Goal: Information Seeking & Learning: Learn about a topic

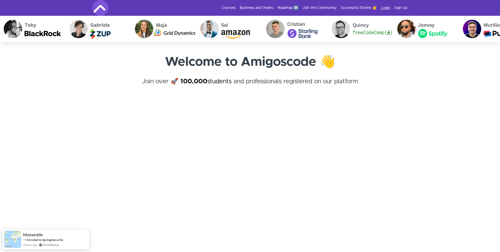
click at [385, 9] on link "Login" at bounding box center [385, 7] width 9 height 5
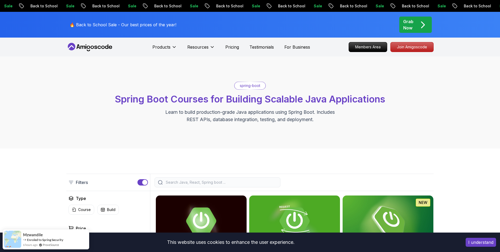
click at [425, 23] on div "Grab Now" at bounding box center [415, 24] width 25 height 13
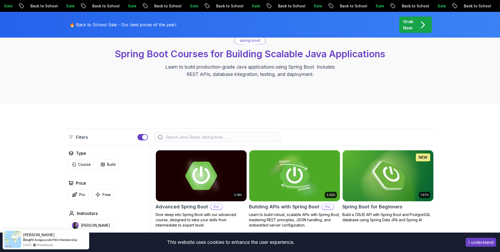
scroll to position [96, 0]
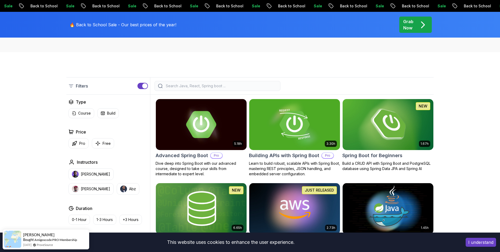
click at [389, 129] on img at bounding box center [387, 124] width 95 height 53
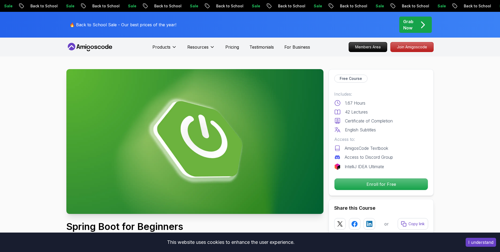
scroll to position [100, 0]
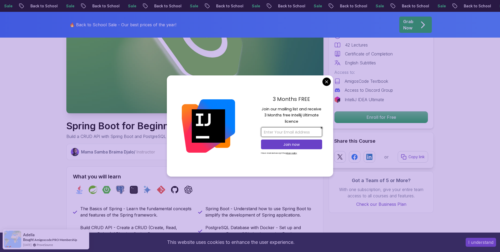
click at [306, 135] on input "email" at bounding box center [291, 132] width 61 height 10
type input "iamtechnerd@gmail.com"
click at [301, 147] on p "Join now" at bounding box center [292, 144] width 50 height 5
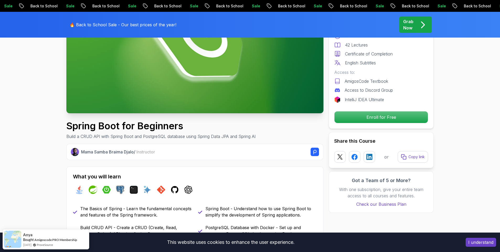
click at [380, 117] on p "Enroll for Free" at bounding box center [381, 116] width 89 height 11
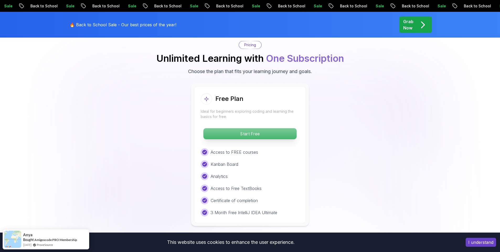
click at [228, 128] on p "Start Free" at bounding box center [249, 133] width 93 height 11
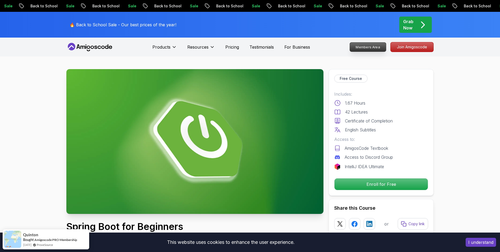
click at [381, 48] on p "Members Area" at bounding box center [368, 46] width 36 height 9
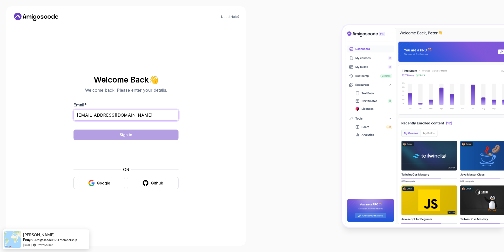
type input "iamtechnerd@gmail.com"
click at [238, 115] on div "Need Help? Welcome Back 👋 Welcome back! Please enter your details. Email * iamt…" at bounding box center [125, 125] width 239 height 239
click at [149, 134] on button "Sign in" at bounding box center [125, 134] width 105 height 10
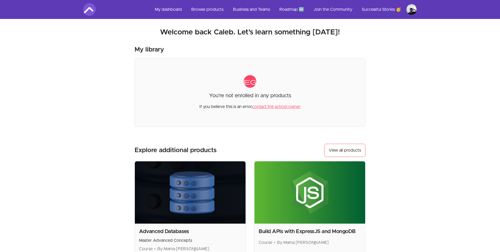
click at [164, 8] on link "My dashboard" at bounding box center [168, 9] width 35 height 13
click at [164, 10] on link "My dashboard" at bounding box center [168, 9] width 35 height 13
click at [165, 10] on link "My dashboard" at bounding box center [168, 9] width 35 height 13
click at [202, 10] on link "Browse products" at bounding box center [207, 9] width 41 height 13
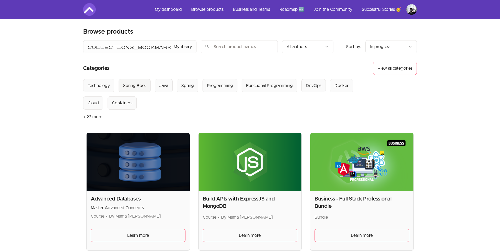
click at [134, 92] on Boot "Spring Boot" at bounding box center [135, 85] width 32 height 13
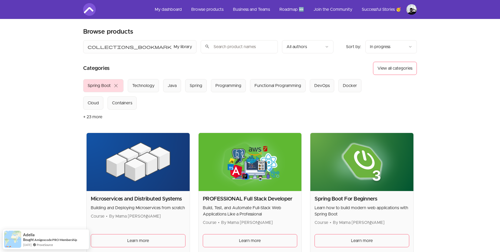
scroll to position [44, 0]
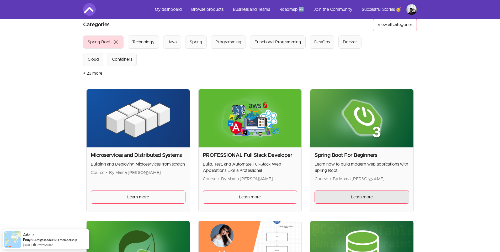
click at [356, 199] on span "Learn more" at bounding box center [362, 197] width 22 height 6
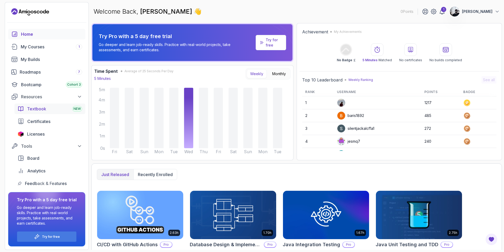
click at [30, 106] on span "Textbook" at bounding box center [36, 108] width 19 height 6
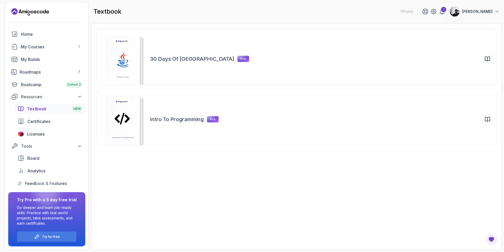
click at [65, 219] on p "Go deeper and learn job-ready skills. Practice with real-world projects, take a…" at bounding box center [47, 215] width 60 height 21
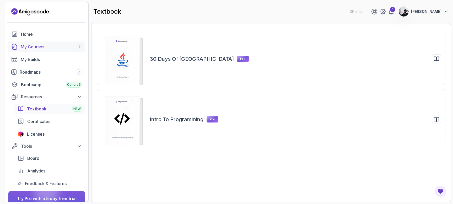
click at [32, 47] on div "My Courses 1" at bounding box center [51, 47] width 61 height 6
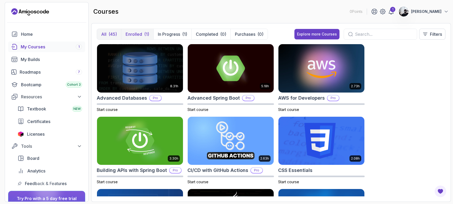
click at [127, 33] on p "Enrolled" at bounding box center [134, 34] width 17 height 6
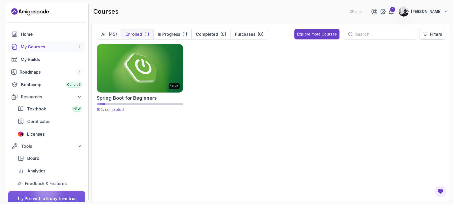
click at [131, 87] on img at bounding box center [140, 68] width 90 height 51
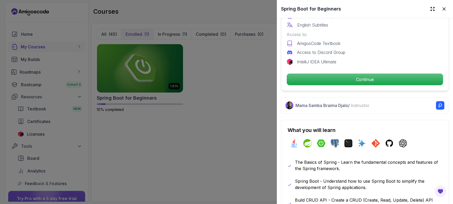
scroll to position [135, 0]
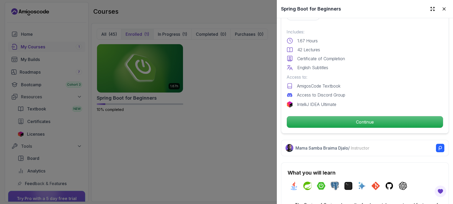
click at [215, 119] on div at bounding box center [226, 102] width 453 height 204
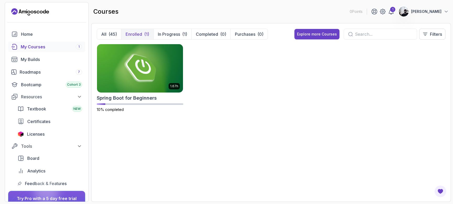
click at [50, 195] on div at bounding box center [46, 190] width 25 height 25
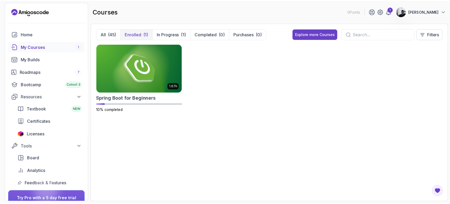
scroll to position [47, 0]
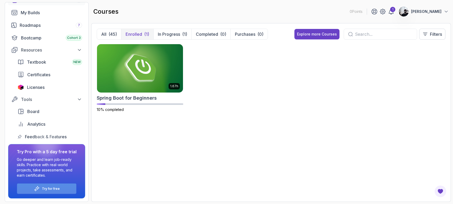
click at [55, 190] on p "Try for free" at bounding box center [51, 188] width 18 height 4
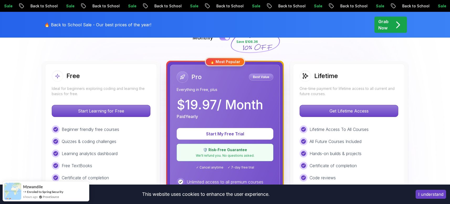
scroll to position [175, 0]
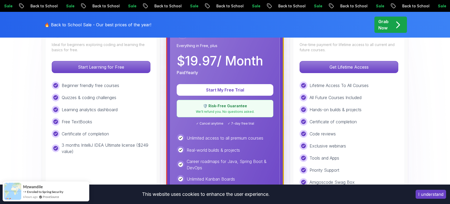
click at [424, 195] on button "I understand" at bounding box center [430, 193] width 30 height 9
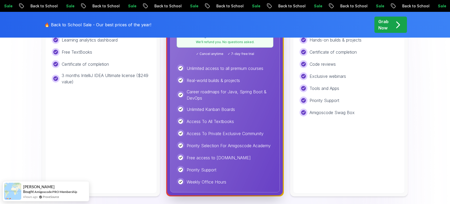
scroll to position [141, 0]
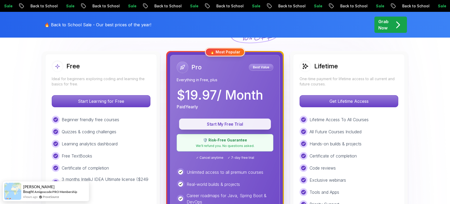
click at [203, 128] on button "Start My Free Trial" at bounding box center [225, 123] width 92 height 11
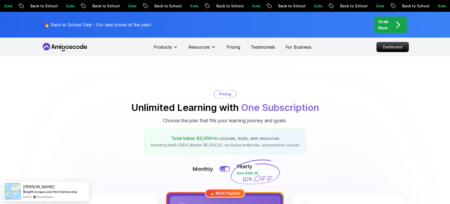
click at [393, 52] on nav "Products Resources Pricing Testimonials For Business Dashboard" at bounding box center [224, 47] width 367 height 19
click at [390, 47] on p "Dashboard" at bounding box center [392, 46] width 30 height 9
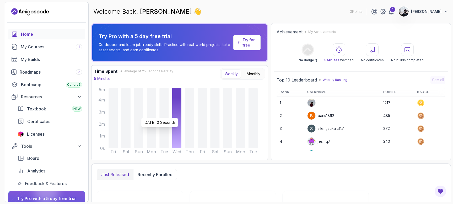
scroll to position [34, 0]
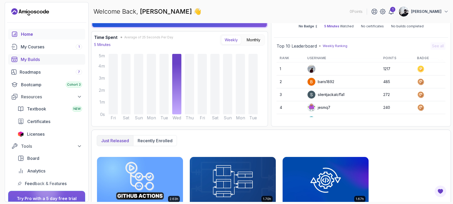
click at [48, 59] on div "My Builds" at bounding box center [51, 59] width 61 height 6
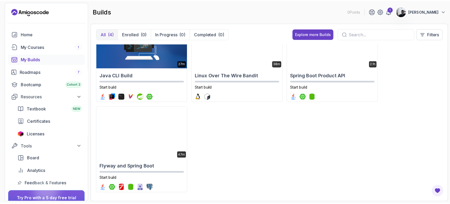
scroll to position [31, 0]
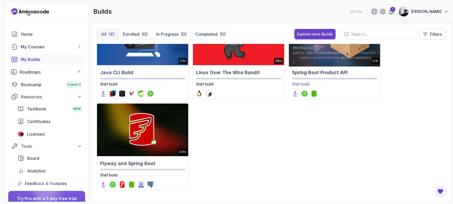
click at [338, 75] on h2 "Spring Boot Product API" at bounding box center [334, 72] width 85 height 7
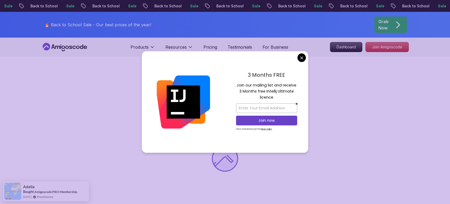
scroll to position [98, 0]
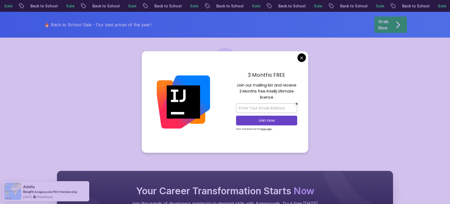
click at [301, 56] on body "Sale Back to School Sale Back to School Sale Back to School Sale Back to School…" at bounding box center [225, 160] width 450 height 516
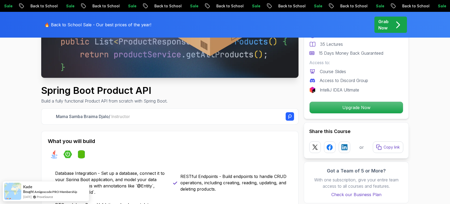
scroll to position [0, 0]
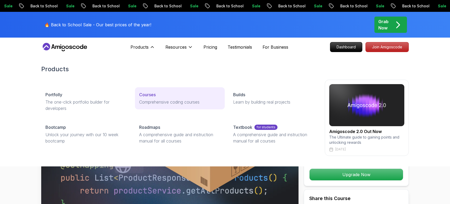
click at [152, 93] on p "Courses" at bounding box center [147, 94] width 17 height 6
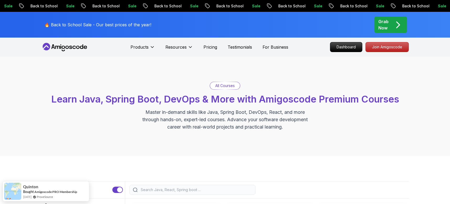
scroll to position [100, 0]
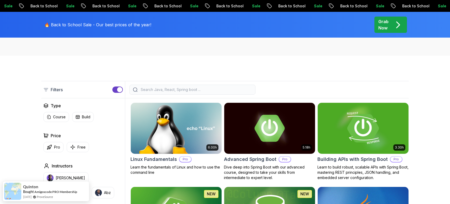
click at [343, 134] on img at bounding box center [362, 127] width 95 height 53
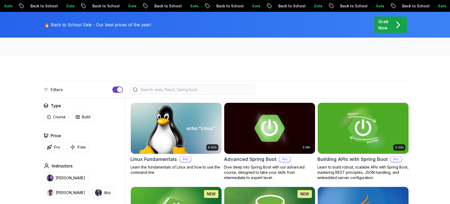
scroll to position [201, 0]
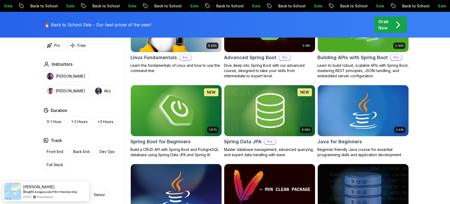
click at [185, 101] on img at bounding box center [175, 110] width 95 height 53
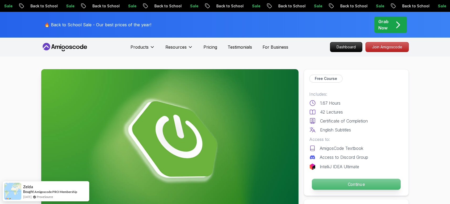
click at [372, 189] on p "Continue" at bounding box center [356, 183] width 89 height 11
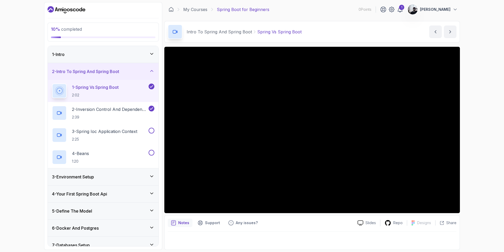
click at [449, 170] on div "10 % completed 1 - Intro 2 - Intro To Spring And Spring Boot 1 - Spring Vs Spri…" at bounding box center [252, 126] width 504 height 252
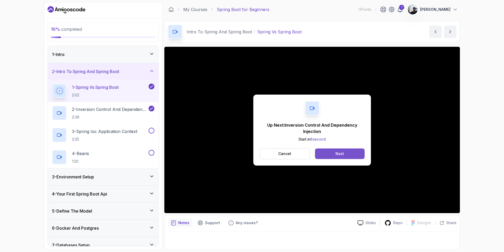
click at [351, 154] on button "Next" at bounding box center [340, 153] width 50 height 10
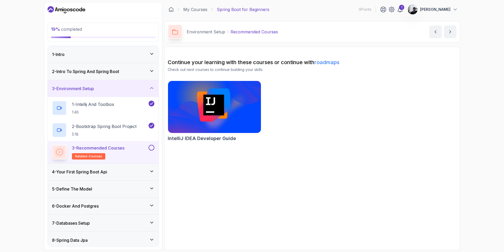
click at [232, 109] on img at bounding box center [215, 106] width 98 height 55
click at [126, 169] on div "4 - Your First Spring Boot Api" at bounding box center [103, 171] width 102 height 6
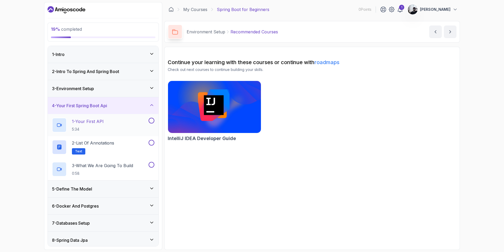
click at [123, 123] on div "1 - Your First API 5:34" at bounding box center [99, 125] width 95 height 15
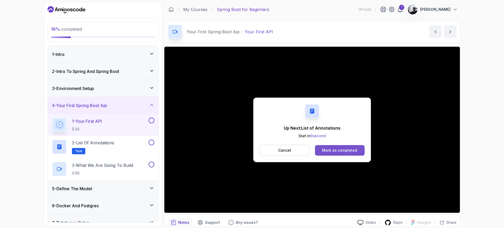
click at [324, 150] on div "Mark as completed" at bounding box center [339, 150] width 35 height 5
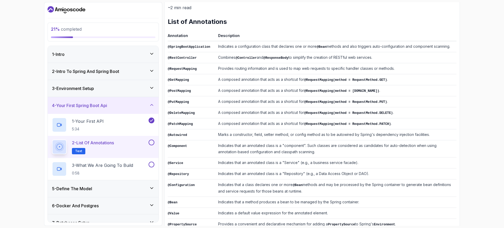
scroll to position [88, 0]
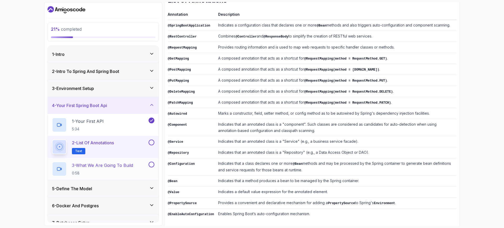
click at [135, 167] on div "3 - What We Are Going To Build 0:58" at bounding box center [99, 169] width 95 height 15
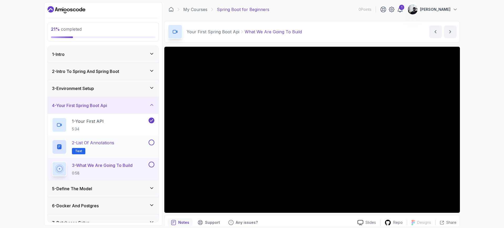
click at [151, 142] on button at bounding box center [151, 143] width 6 height 6
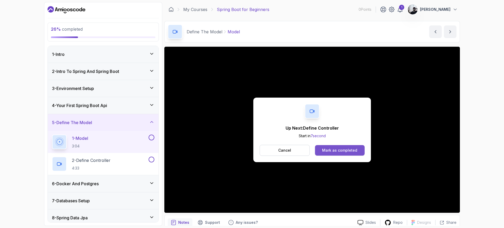
click at [349, 151] on div "Mark as completed" at bounding box center [339, 150] width 35 height 5
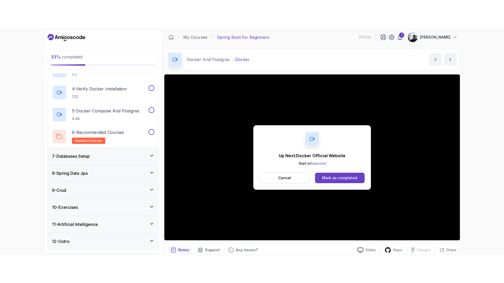
scroll to position [121, 0]
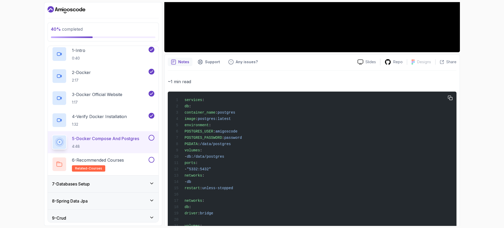
scroll to position [192, 0]
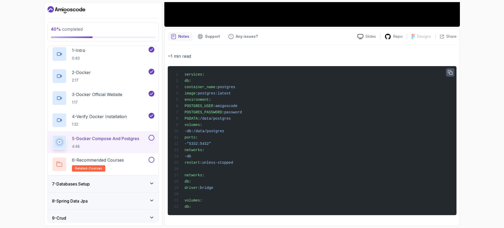
click at [449, 70] on icon "button" at bounding box center [449, 72] width 5 height 5
click at [346, 157] on div "services : db : container_name : postgres image : postgres:latest environment :…" at bounding box center [312, 140] width 280 height 143
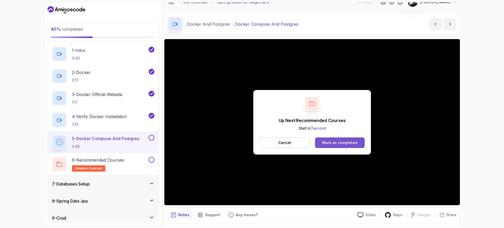
click at [348, 140] on div "Mark as completed" at bounding box center [339, 142] width 35 height 5
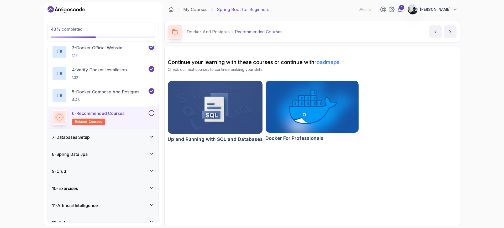
click at [87, 140] on h3 "7 - Databases Setup" at bounding box center [71, 137] width 38 height 6
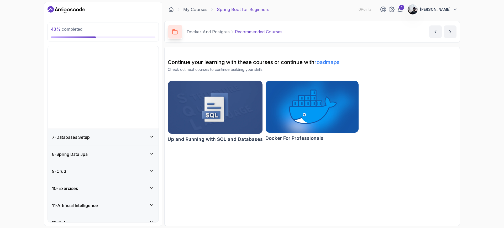
scroll to position [28, 0]
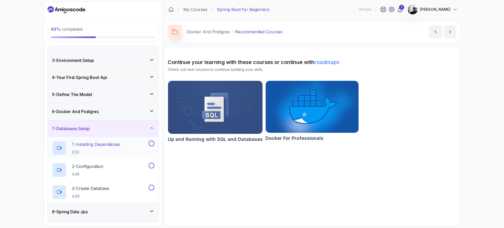
click at [95, 151] on p "2:33" at bounding box center [96, 152] width 48 height 5
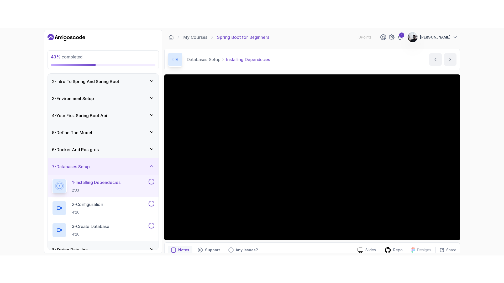
scroll to position [94, 0]
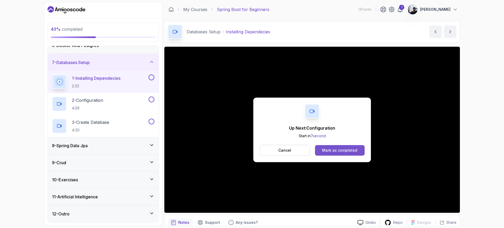
click at [340, 152] on div "Mark as completed" at bounding box center [339, 150] width 35 height 5
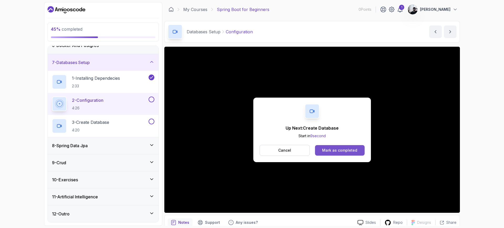
click at [331, 147] on button "Mark as completed" at bounding box center [340, 150] width 50 height 10
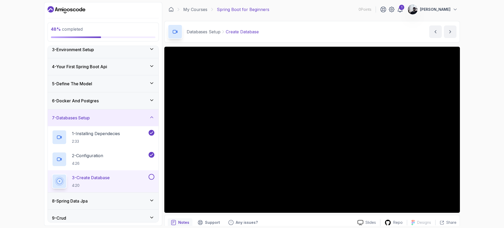
scroll to position [94, 0]
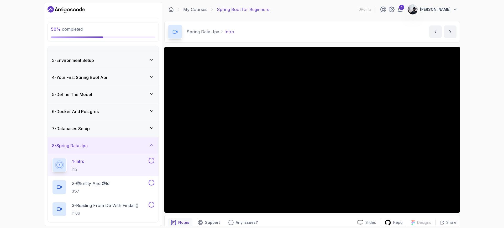
scroll to position [116, 0]
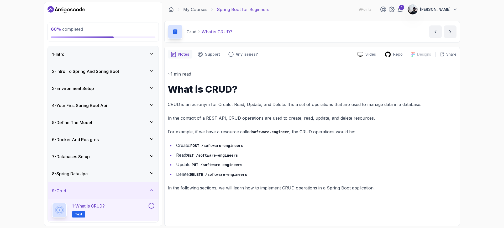
click at [150, 203] on button at bounding box center [151, 206] width 6 height 6
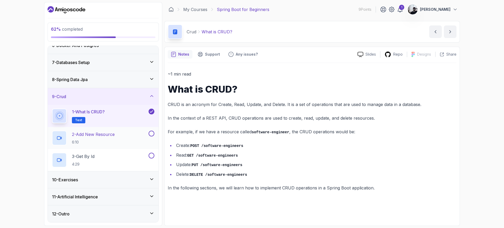
click at [120, 136] on div "2 - Add New Resource 6:10" at bounding box center [99, 138] width 95 height 15
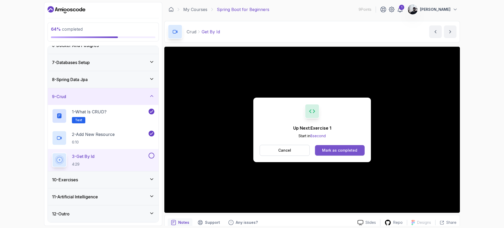
click at [337, 151] on div "Mark as completed" at bounding box center [339, 150] width 35 height 5
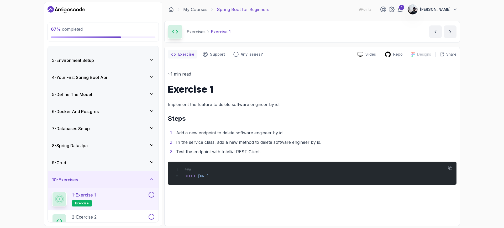
scroll to position [72, 0]
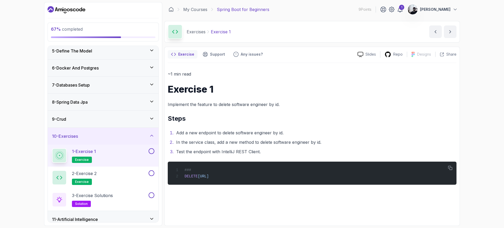
click at [152, 151] on button at bounding box center [151, 151] width 6 height 6
click at [121, 179] on div "2 - Exercise 2 exercise" at bounding box center [99, 177] width 95 height 15
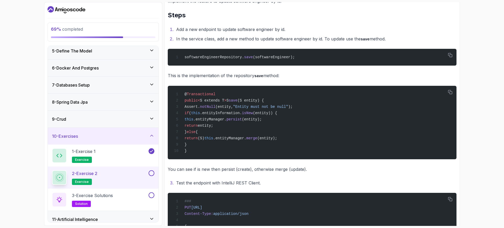
scroll to position [58, 0]
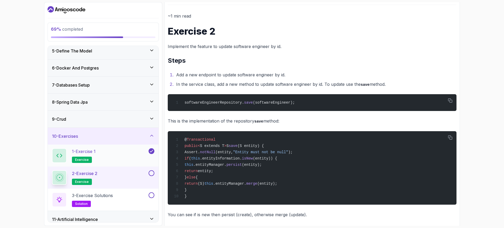
click at [104, 148] on div "1 - Exercise 1 exercise" at bounding box center [99, 155] width 95 height 15
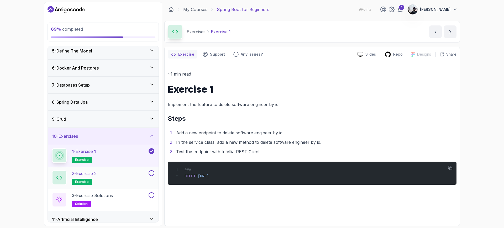
click at [108, 175] on div "2 - Exercise 2 exercise" at bounding box center [99, 177] width 95 height 15
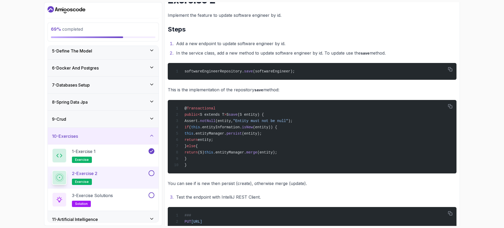
scroll to position [146, 0]
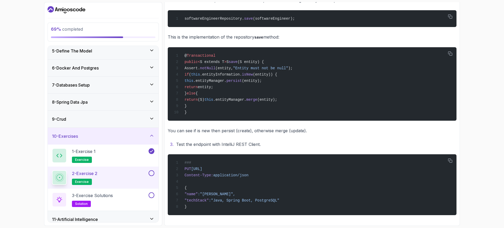
click at [149, 173] on button at bounding box center [151, 173] width 6 height 6
click at [119, 199] on div "3 - Exercise Solutions solution" at bounding box center [99, 199] width 95 height 15
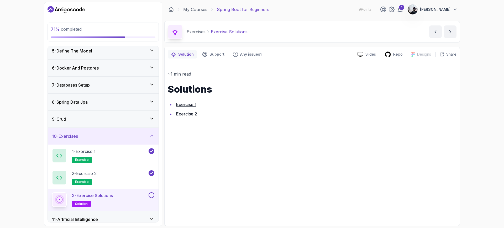
click at [181, 112] on link "Exercise 2" at bounding box center [186, 113] width 21 height 5
click at [153, 195] on button at bounding box center [151, 195] width 6 height 6
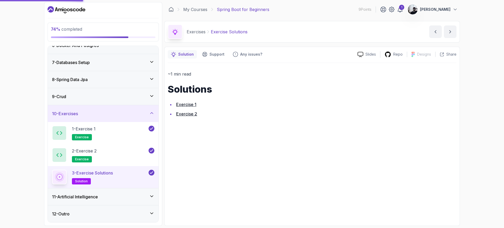
click at [98, 194] on h3 "11 - Artificial Intelligence" at bounding box center [75, 197] width 46 height 6
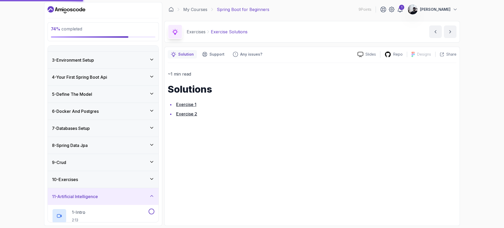
scroll to position [130, 0]
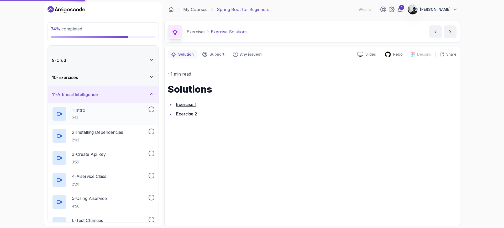
click at [125, 116] on div "1 - Intro 2:13" at bounding box center [99, 113] width 95 height 15
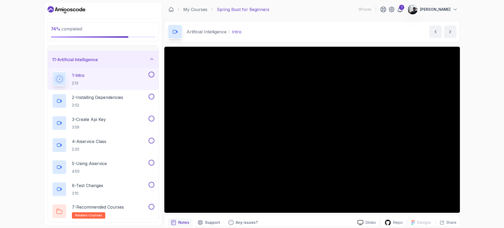
scroll to position [182, 0]
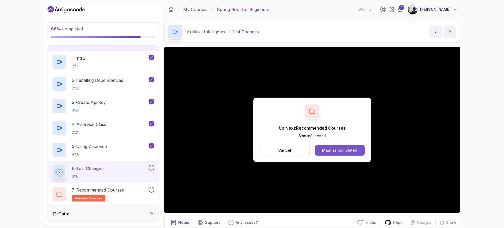
click at [338, 152] on div "Mark as completed" at bounding box center [339, 150] width 35 height 5
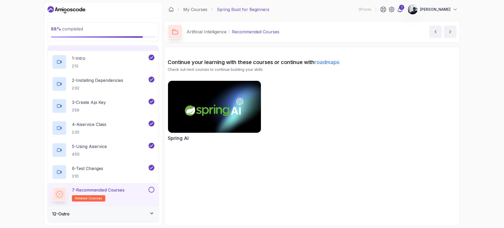
click at [152, 190] on button at bounding box center [151, 190] width 6 height 6
drag, startPoint x: 112, startPoint y: 215, endPoint x: 117, endPoint y: 211, distance: 5.9
click at [112, 203] on div "12 - Outro" at bounding box center [103, 214] width 102 height 6
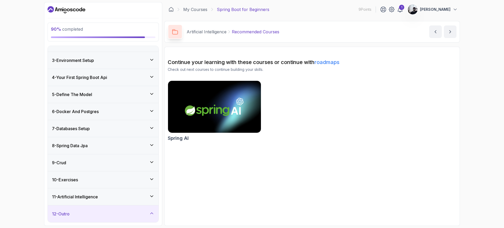
scroll to position [72, 0]
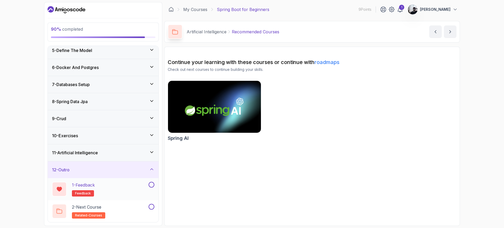
click at [132, 190] on div "1 - Feedback feedback" at bounding box center [99, 189] width 95 height 15
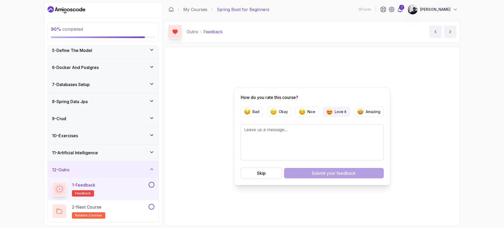
click at [337, 113] on p "Love it" at bounding box center [340, 111] width 12 height 5
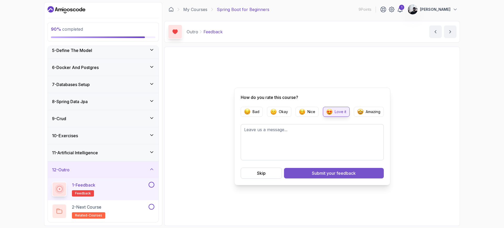
click at [333, 174] on span "your feedback" at bounding box center [340, 173] width 29 height 6
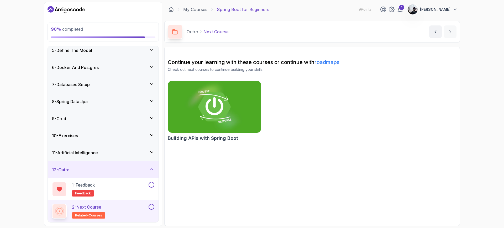
click at [232, 112] on img at bounding box center [215, 106] width 98 height 55
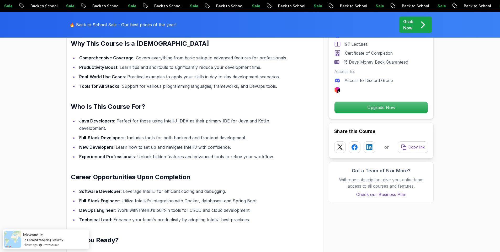
scroll to position [155, 0]
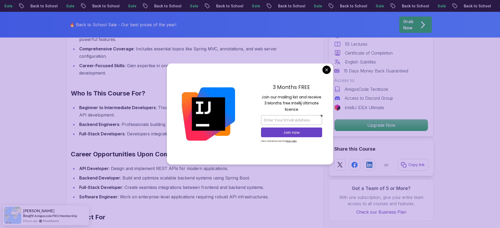
scroll to position [658, 0]
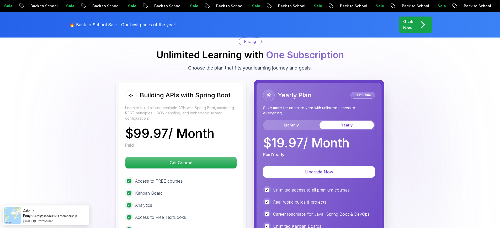
scroll to position [1225, 0]
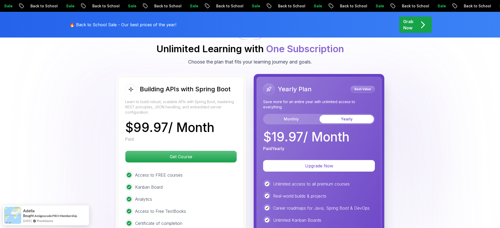
click at [254, 114] on div "Yearly Plan Best Value Save more for an entire year with unlimited access to ev…" at bounding box center [319, 190] width 131 height 232
click at [273, 115] on button "Monthly" at bounding box center [291, 119] width 54 height 8
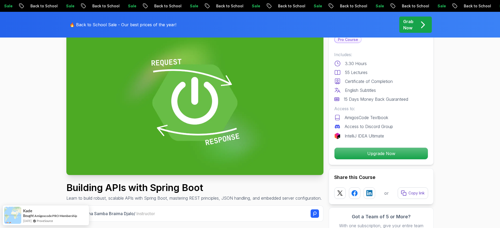
scroll to position [0, 0]
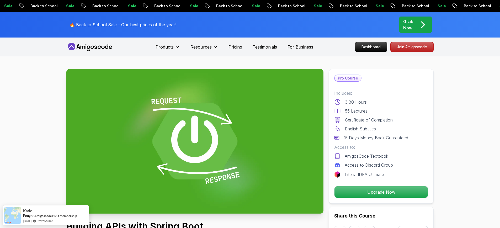
click at [411, 26] on p "Grab Now" at bounding box center [408, 24] width 10 height 13
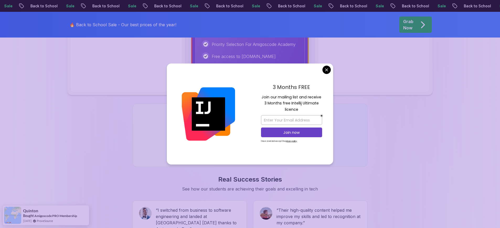
scroll to position [302, 0]
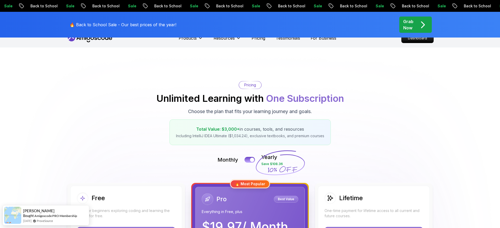
scroll to position [0, 0]
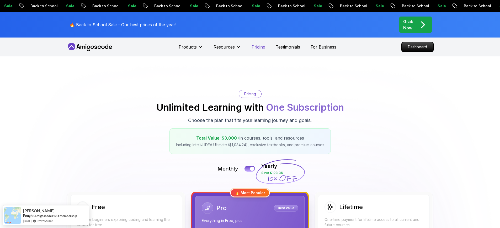
click at [260, 48] on p "Pricing" at bounding box center [259, 47] width 14 height 6
